Goal: Communication & Community: Answer question/provide support

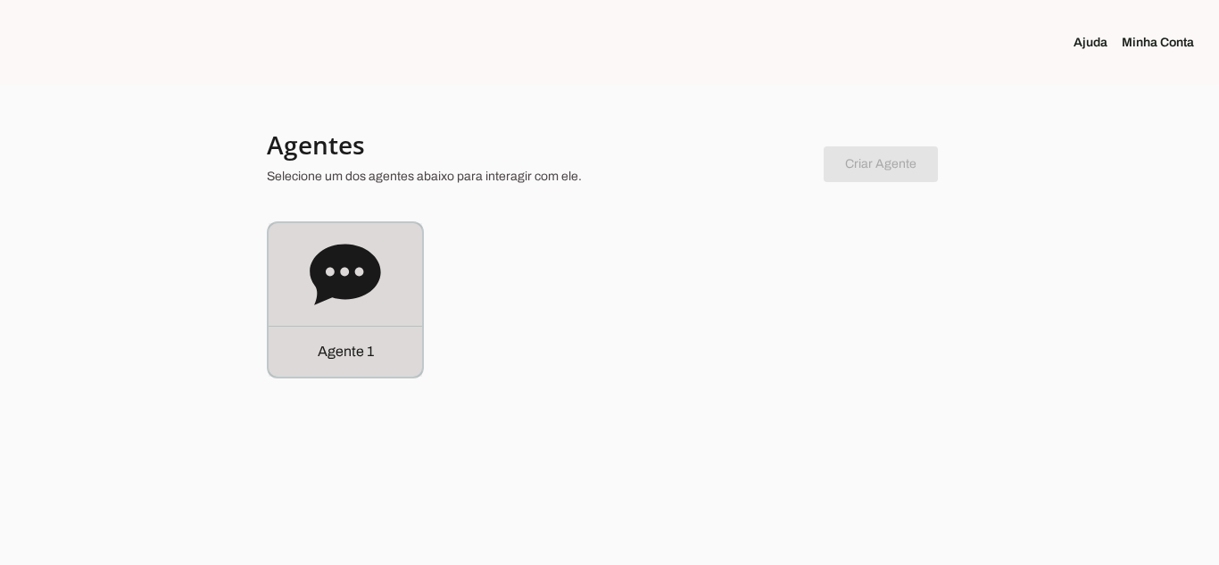
click at [360, 353] on p "Agente 1" at bounding box center [346, 351] width 56 height 21
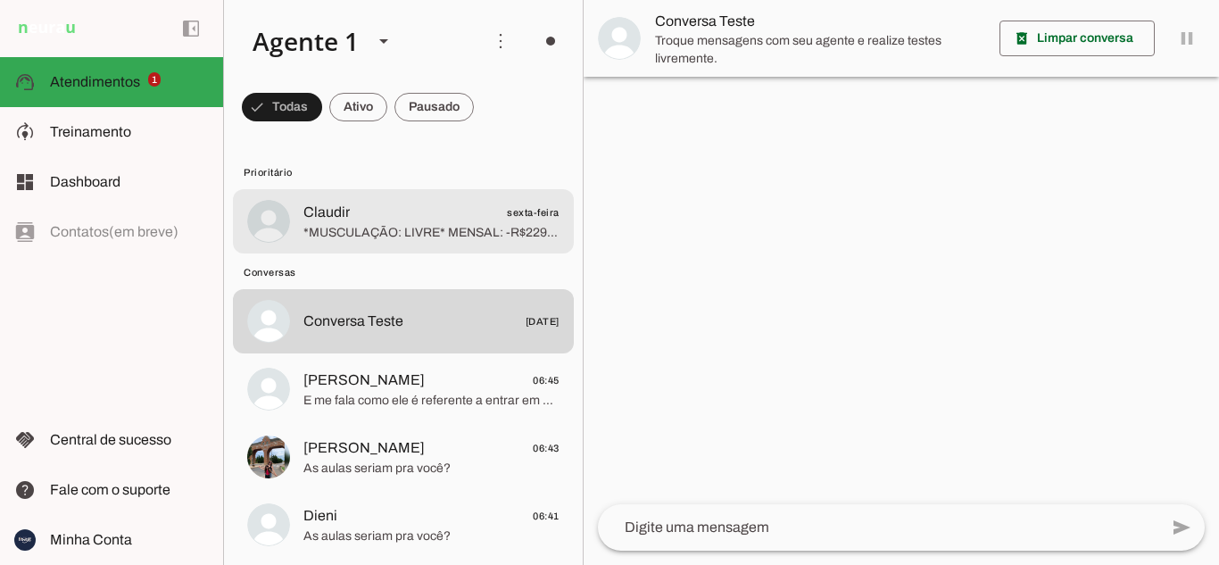
click at [385, 219] on span "Claudir sexta-feira" at bounding box center [431, 213] width 256 height 22
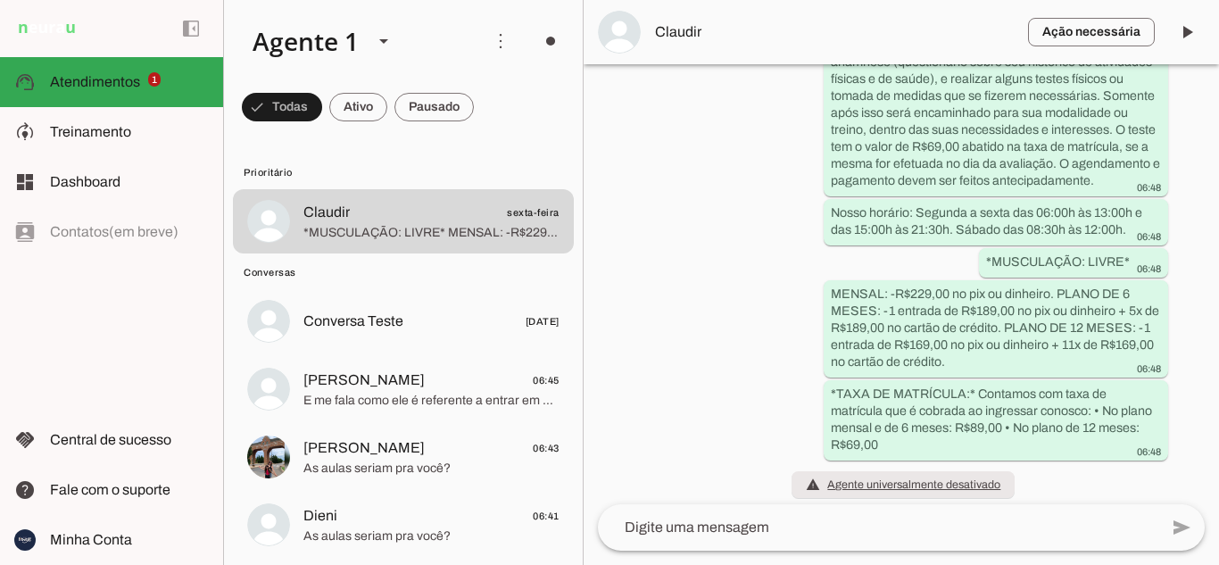
scroll to position [2037, 0]
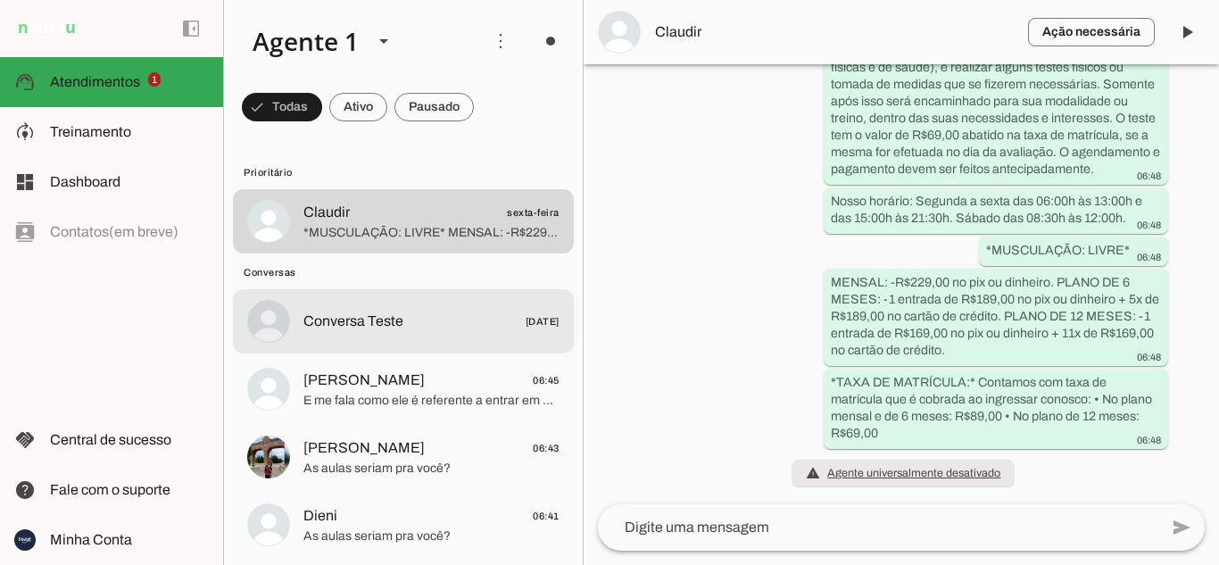
click at [394, 324] on span "Conversa Teste" at bounding box center [353, 321] width 100 height 21
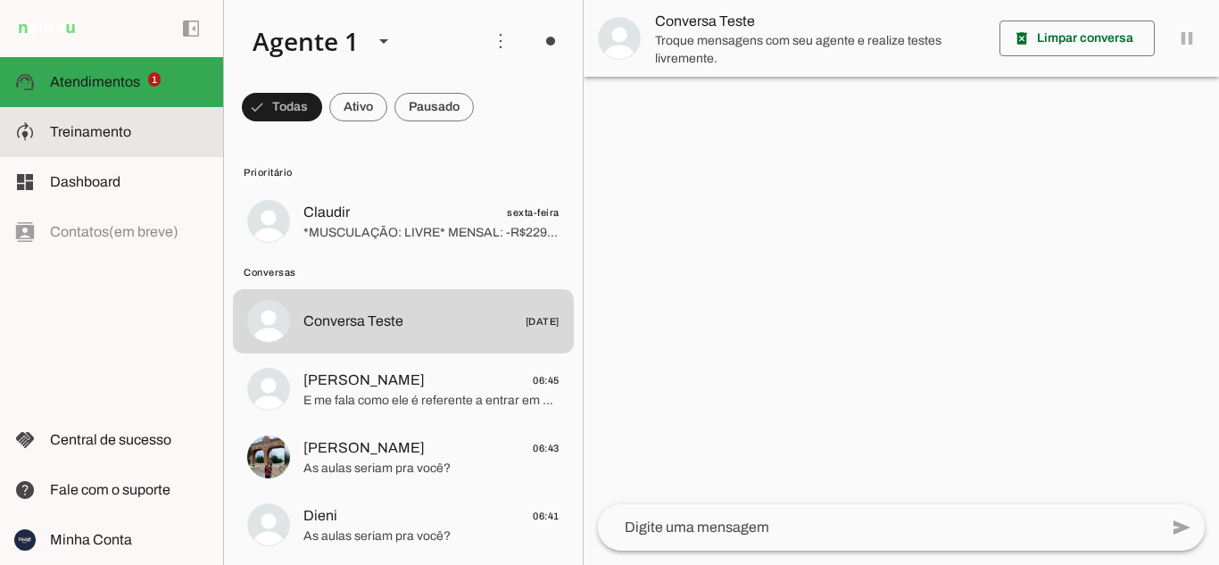
click at [137, 132] on slot at bounding box center [129, 131] width 159 height 21
